Goal: Navigation & Orientation: Understand site structure

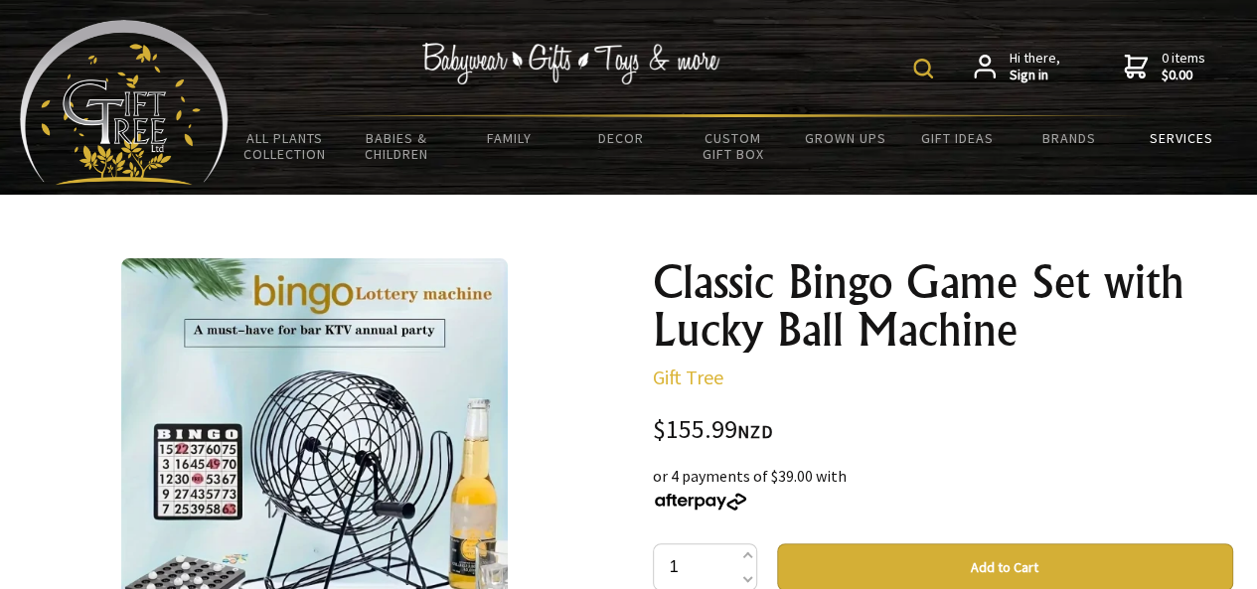
click at [1181, 143] on link "Services" at bounding box center [1181, 138] width 112 height 42
click at [1203, 142] on link "Services" at bounding box center [1181, 138] width 112 height 42
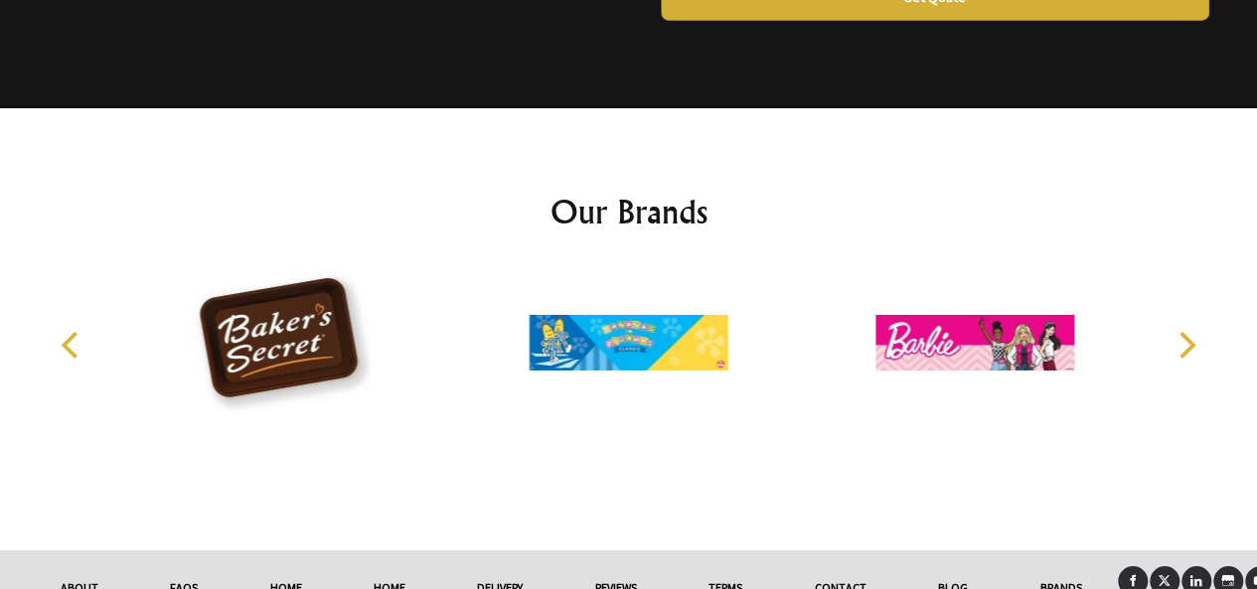
scroll to position [3419, 0]
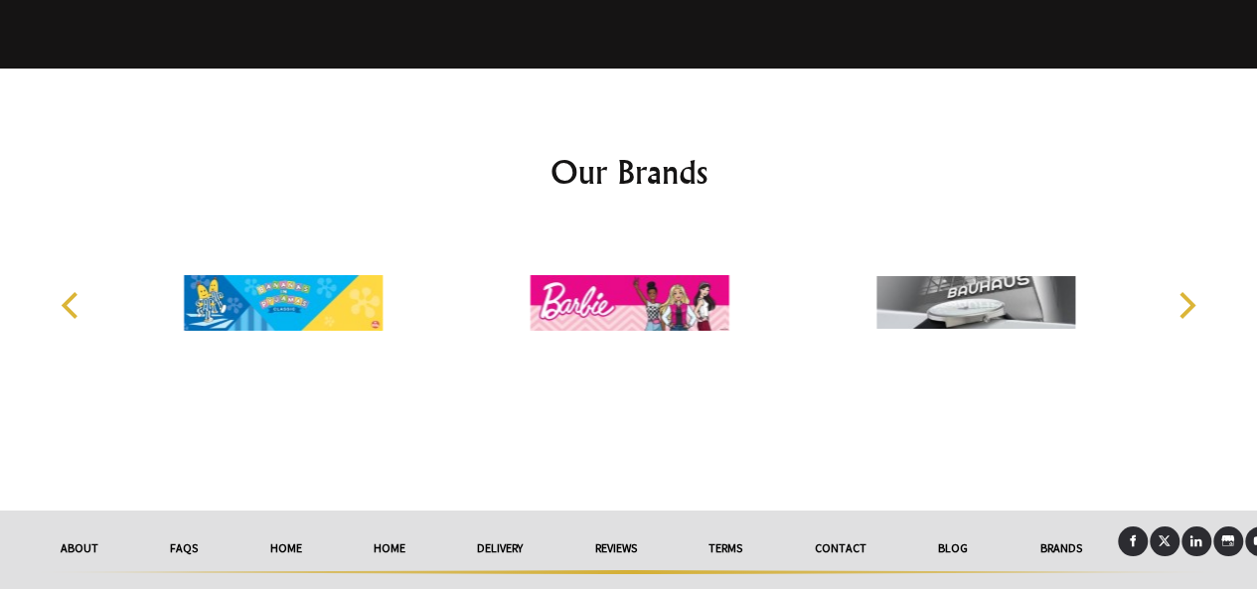
click at [82, 527] on link "About" at bounding box center [79, 549] width 109 height 44
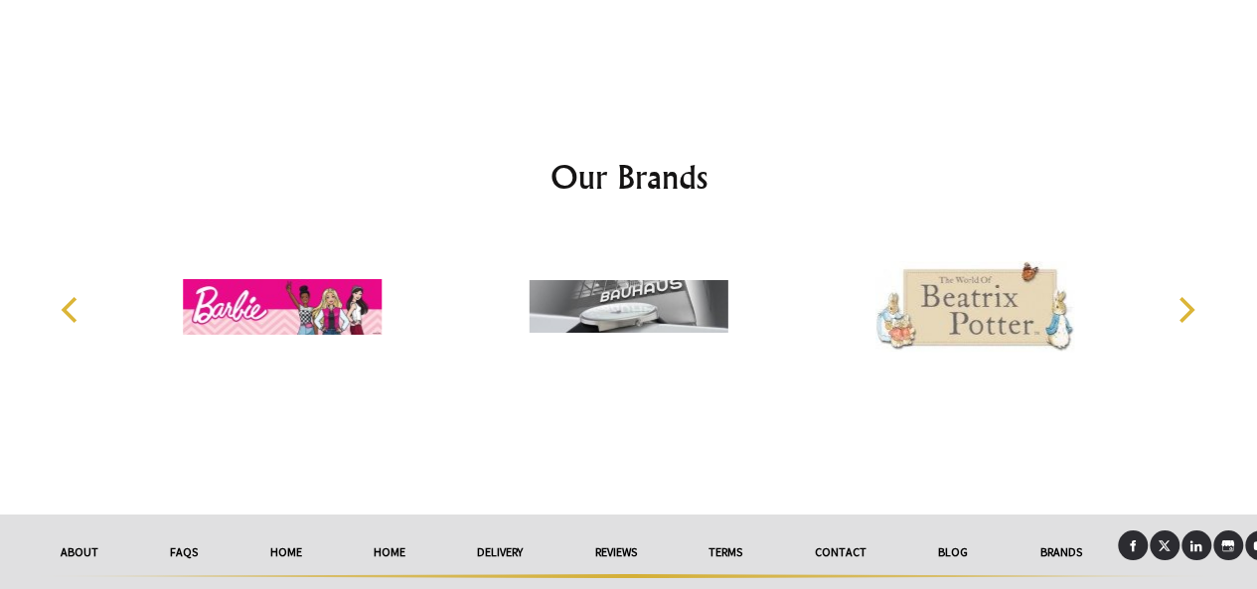
scroll to position [3522, 0]
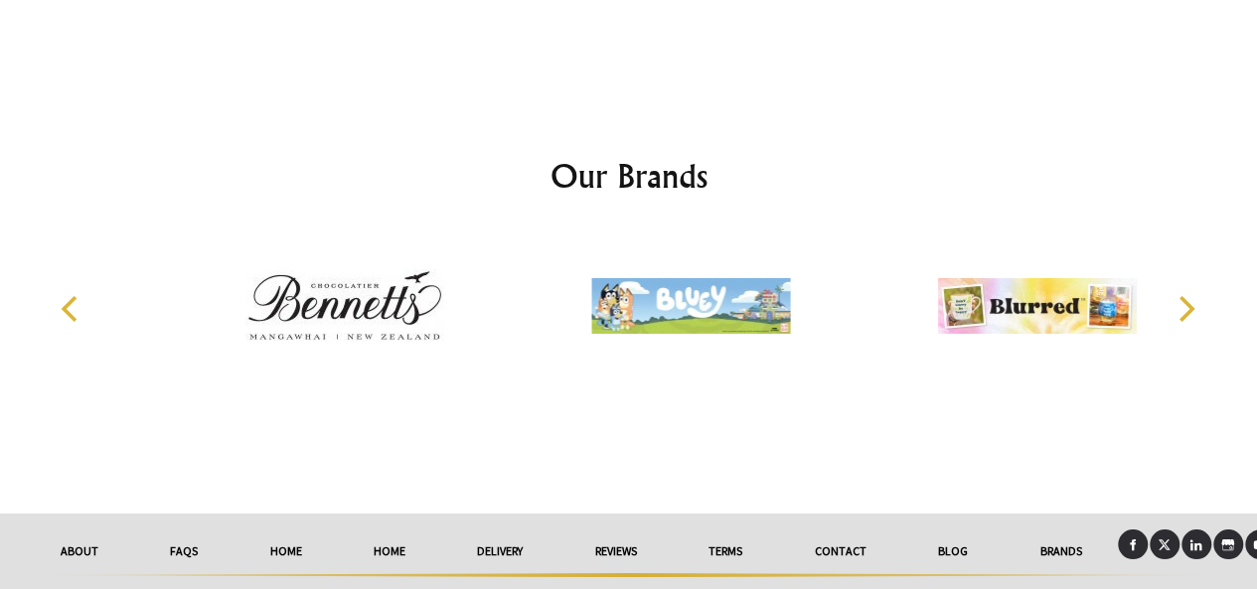
click at [179, 530] on link "FAQs" at bounding box center [183, 552] width 99 height 44
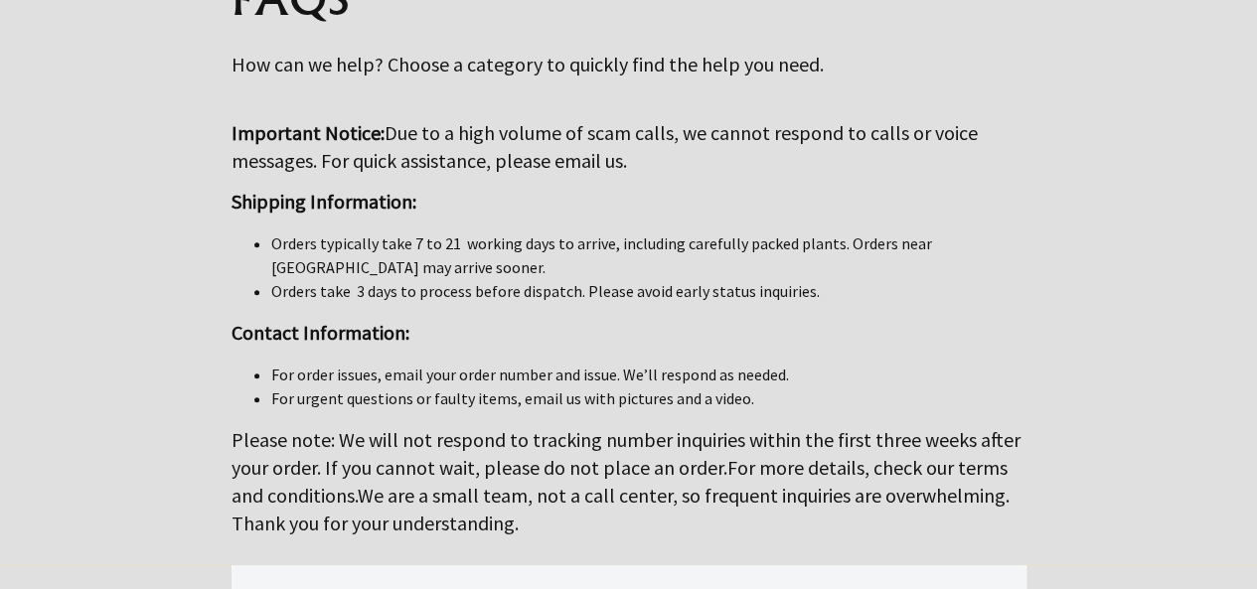
scroll to position [298, 0]
